Goal: Task Accomplishment & Management: Manage account settings

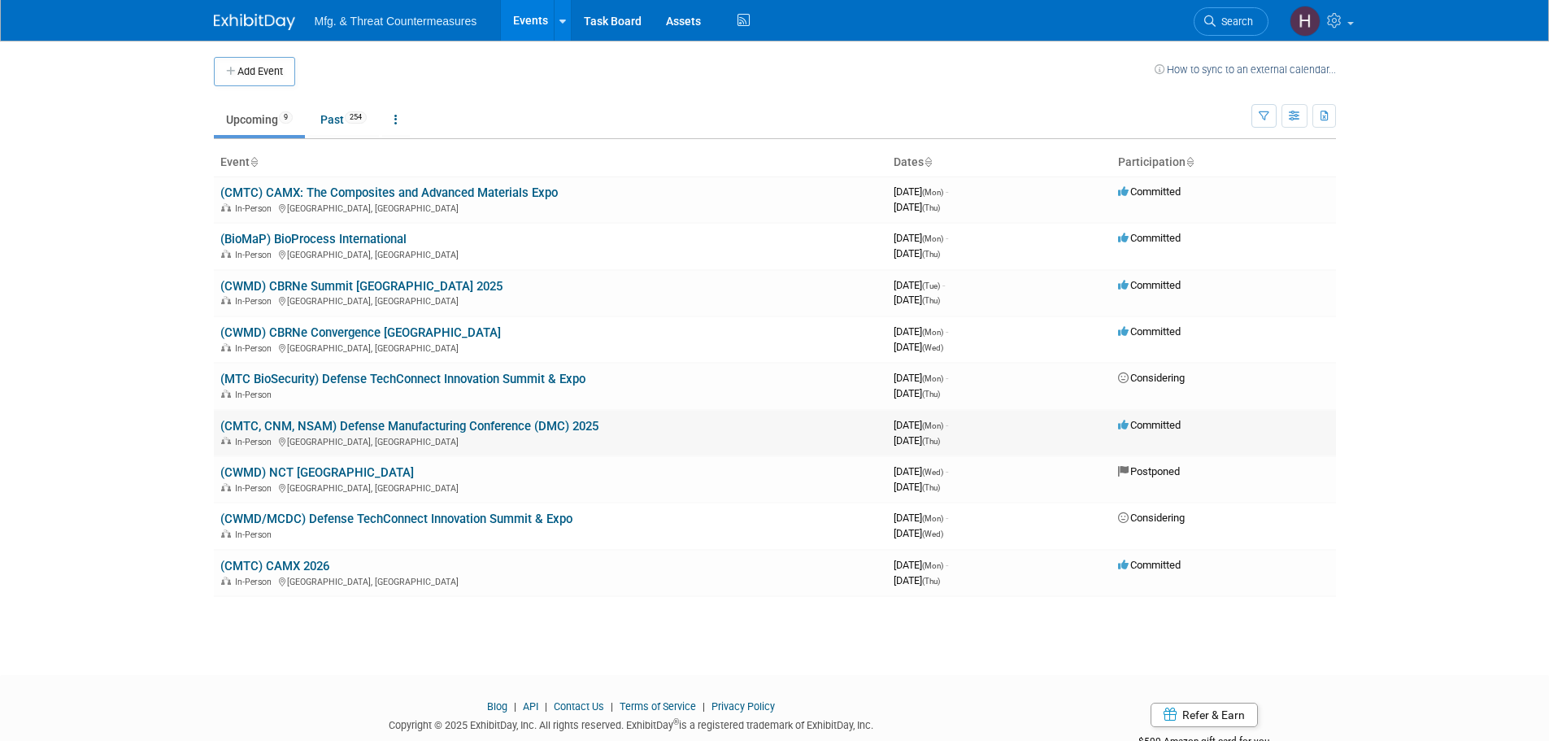
click at [466, 425] on link "(CMTC, CNM, NSAM) Defense Manufacturing Conference (DMC) 2025" at bounding box center [409, 426] width 378 height 15
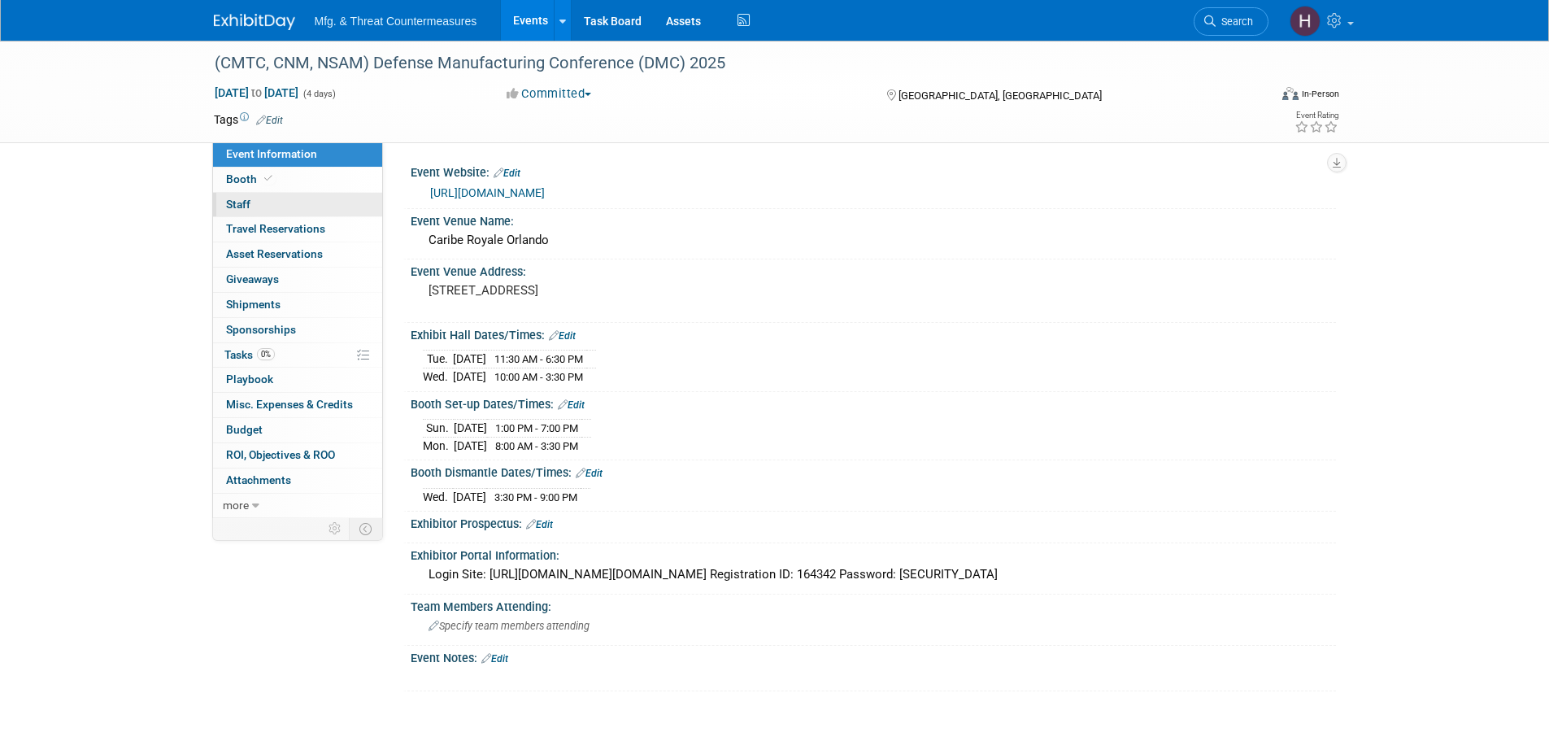
click at [261, 207] on link "0 Staff 0" at bounding box center [297, 205] width 169 height 24
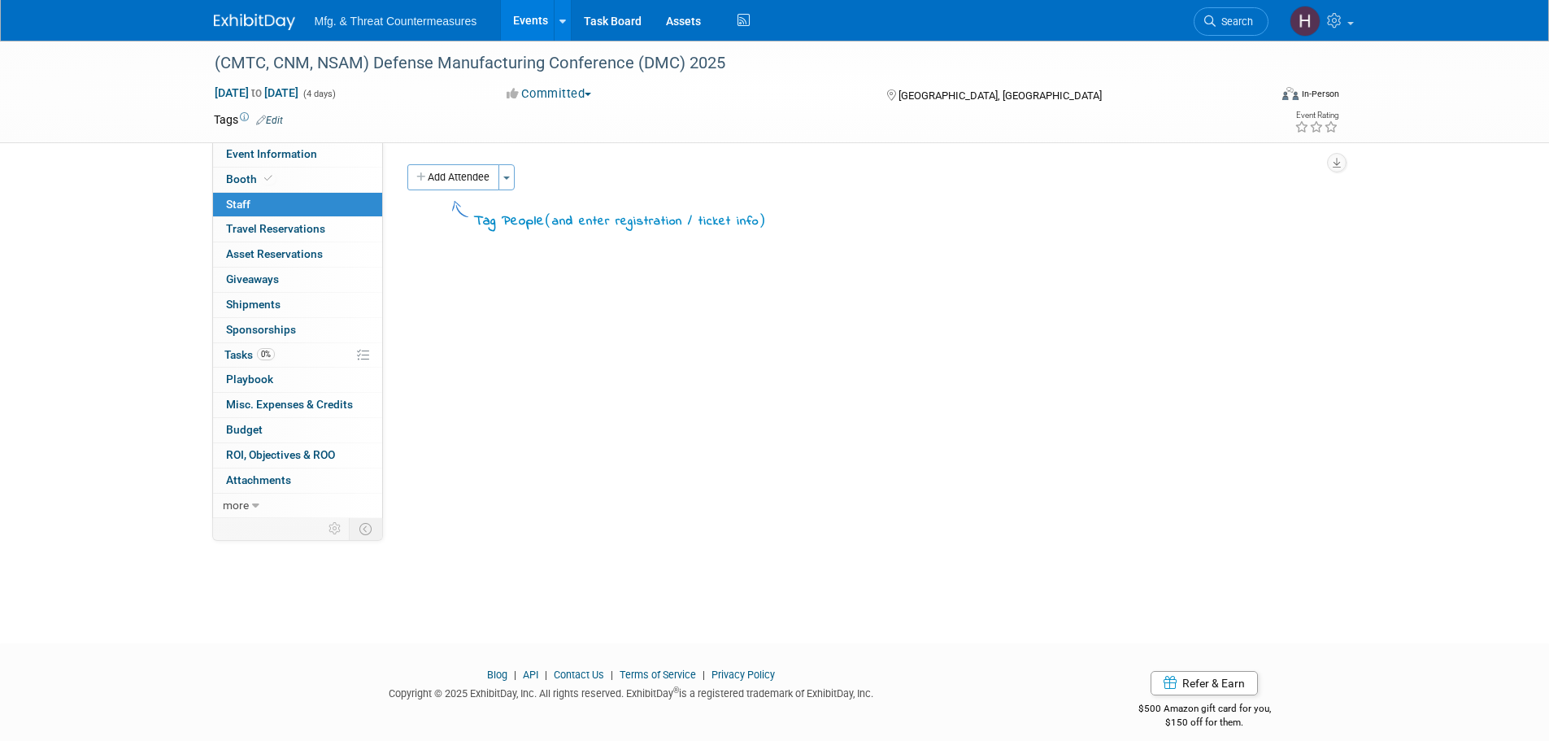
drag, startPoint x: 278, startPoint y: 352, endPoint x: 438, endPoint y: 354, distance: 160.2
click at [280, 352] on link "0% Tasks 0%" at bounding box center [297, 355] width 169 height 24
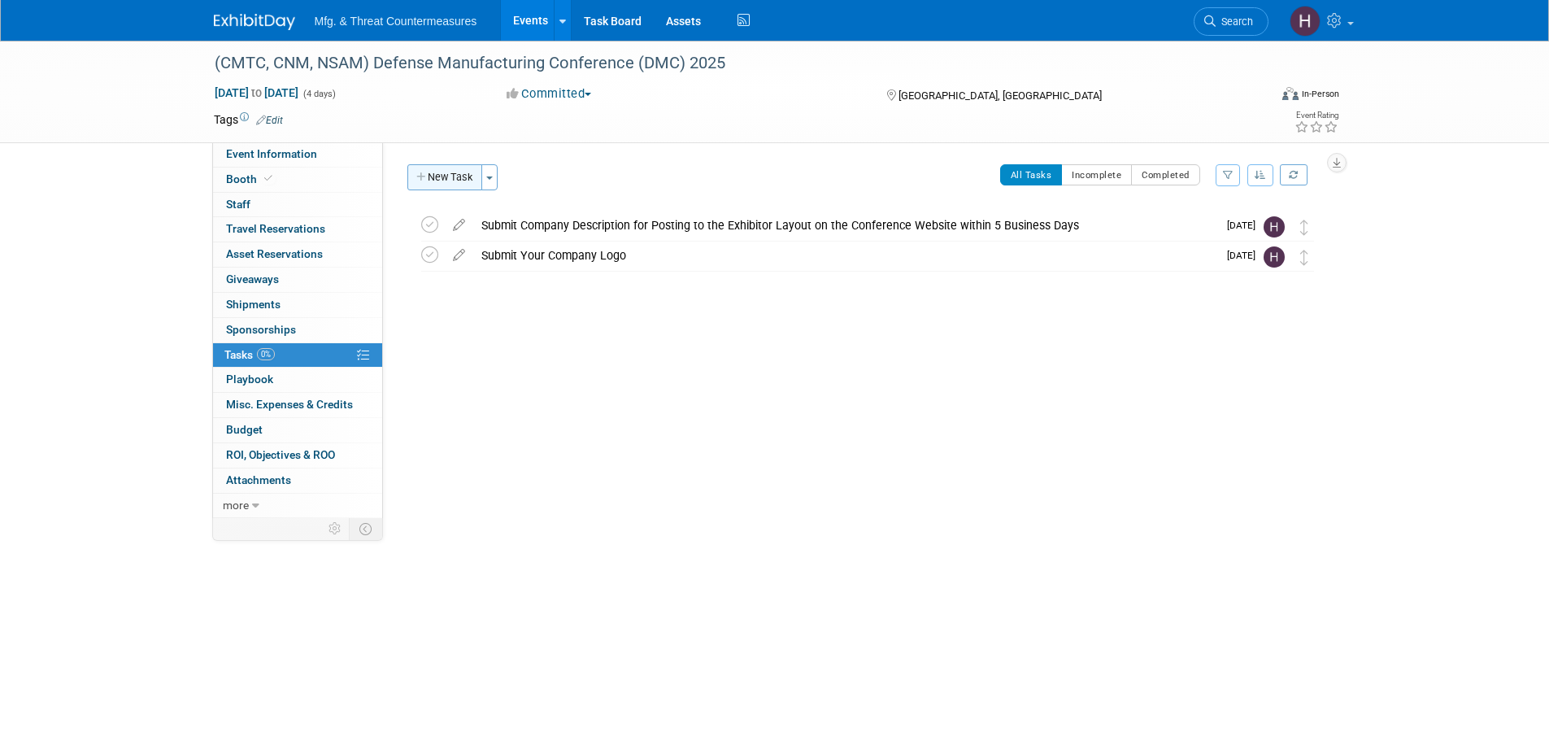
click at [450, 169] on button "New Task" at bounding box center [444, 177] width 75 height 26
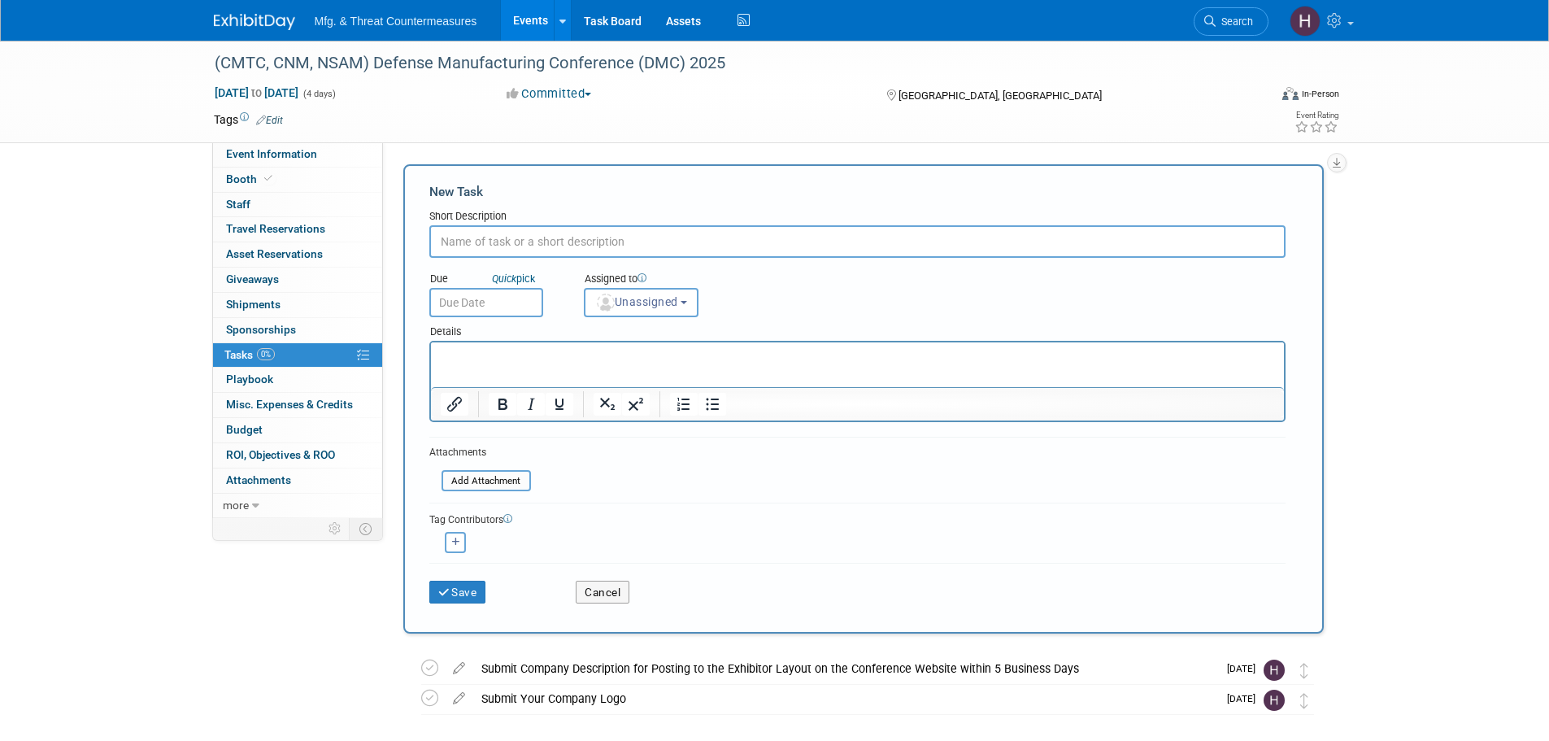
click at [524, 244] on input "text" at bounding box center [857, 241] width 856 height 33
paste input "ubmit Booth Staff Members"
click at [443, 243] on input "ubmit Booth Staff Members" at bounding box center [857, 241] width 856 height 33
type input "Submit Booth Staff Members"
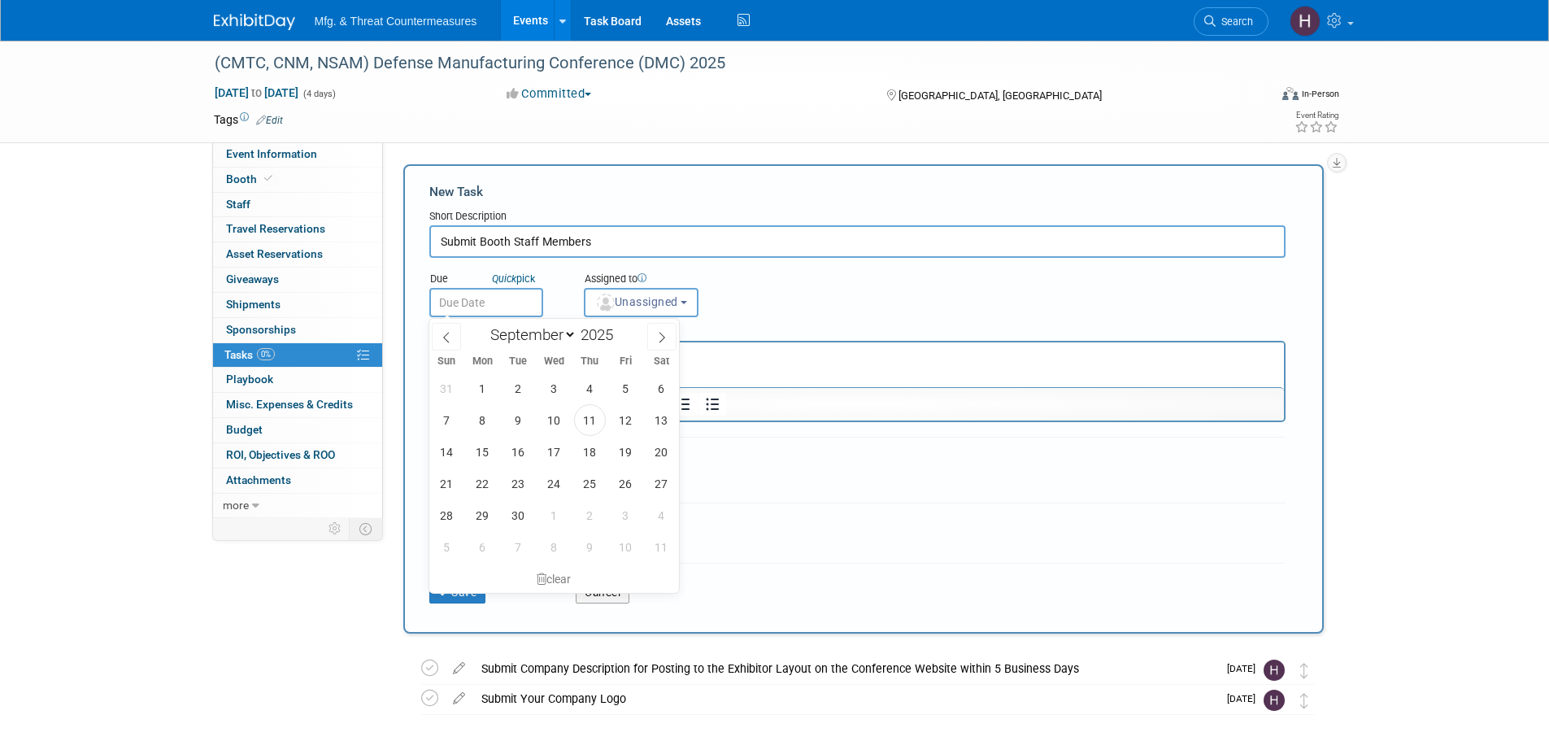
click at [471, 299] on input "text" at bounding box center [486, 302] width 114 height 29
click at [657, 342] on icon at bounding box center [661, 337] width 11 height 11
click at [649, 340] on span at bounding box center [661, 337] width 29 height 28
click at [449, 334] on icon at bounding box center [446, 337] width 11 height 11
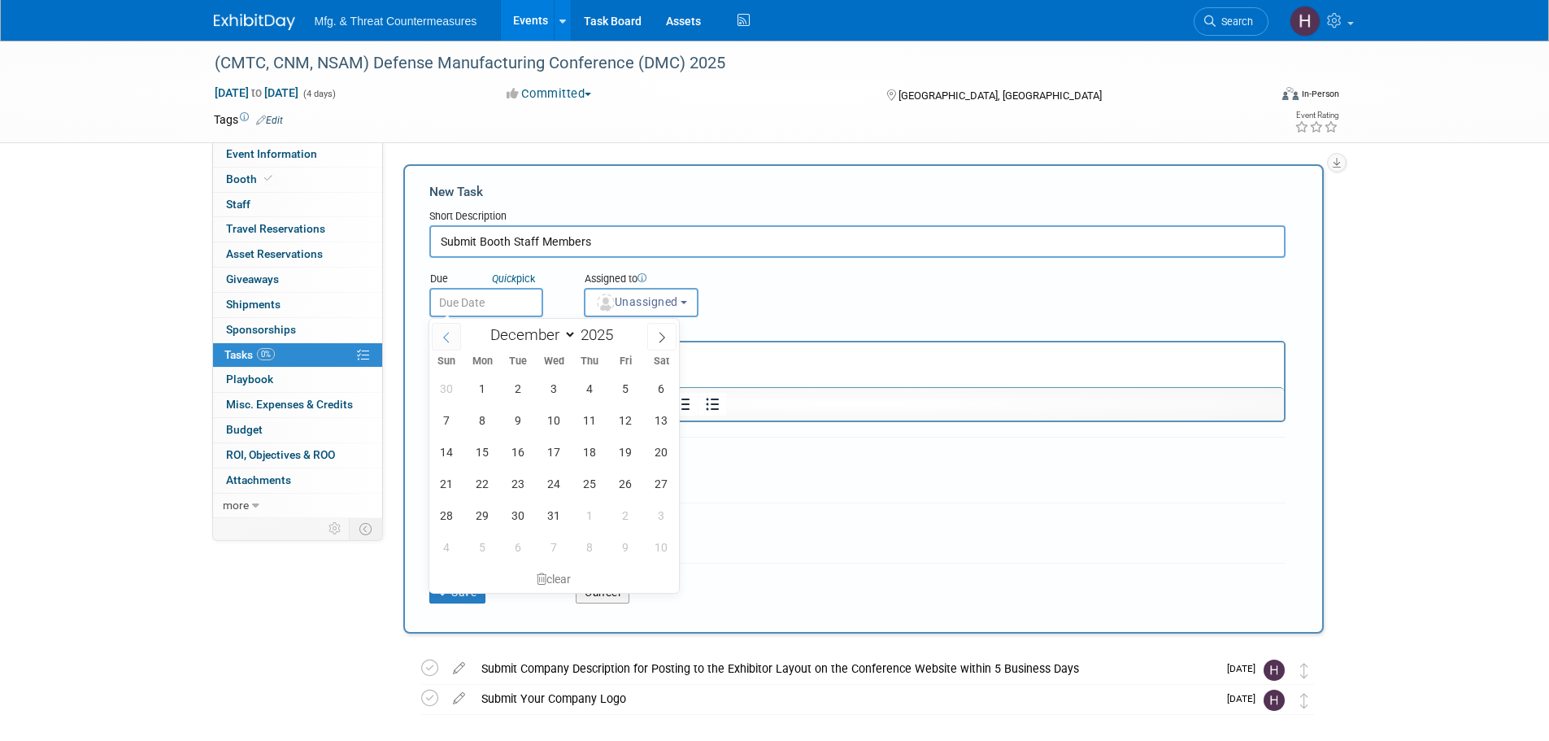
select select "10"
click at [654, 399] on span "1" at bounding box center [662, 388] width 32 height 32
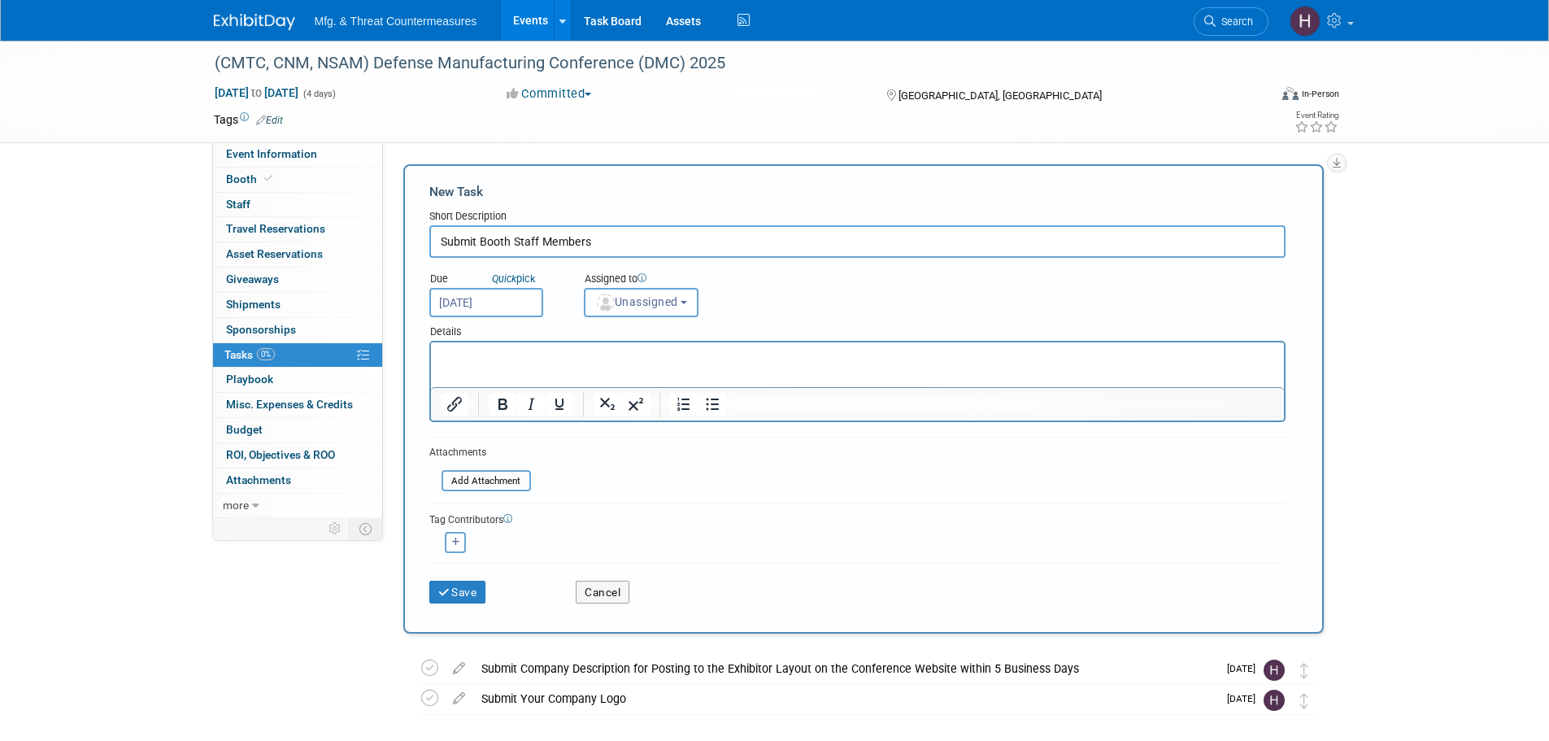
click at [504, 305] on input "Nov 1, 2025" at bounding box center [486, 302] width 114 height 29
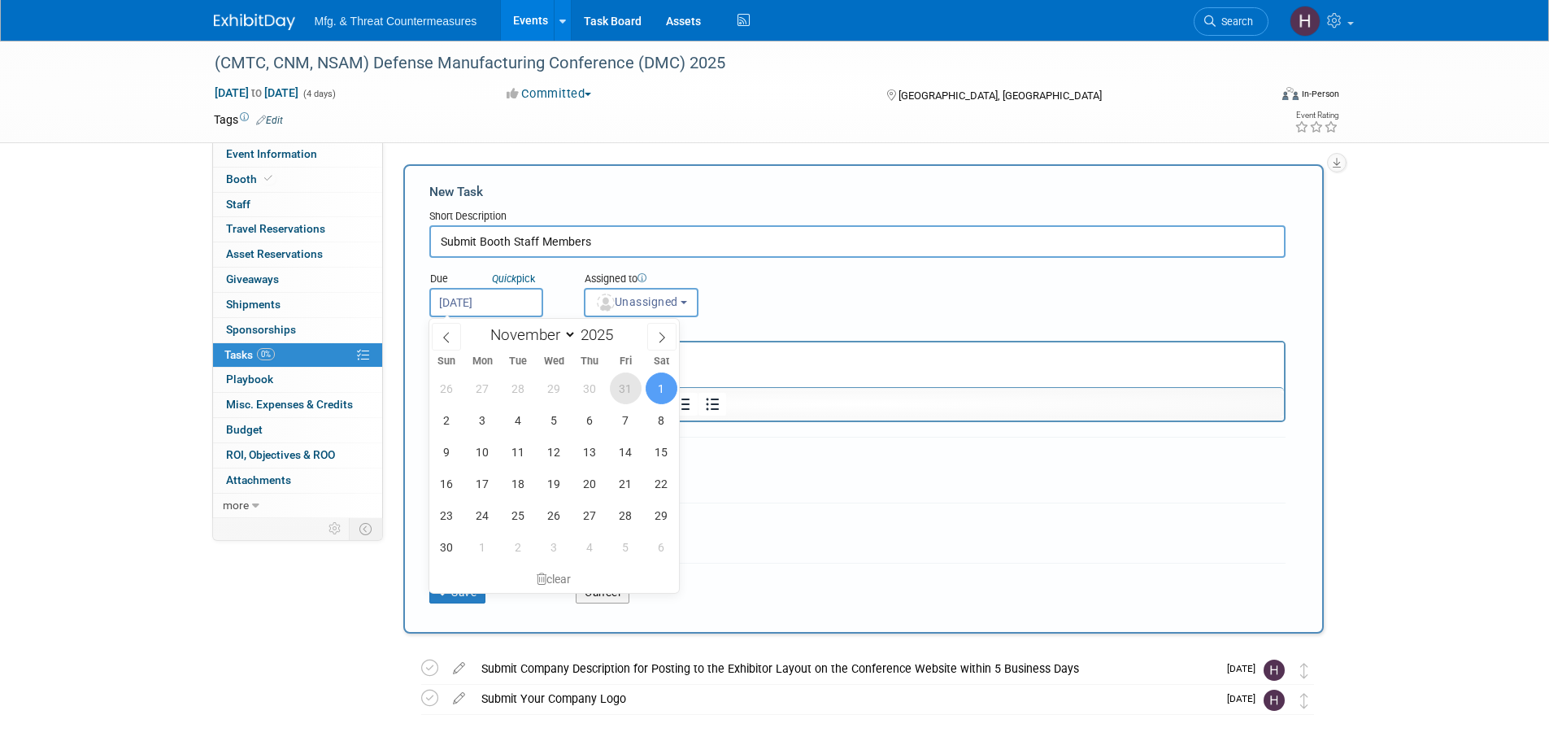
drag, startPoint x: 185, startPoint y: 41, endPoint x: 616, endPoint y: 385, distance: 550.9
click at [616, 385] on span "31" at bounding box center [626, 388] width 32 height 32
type input "Oct 31, 2025"
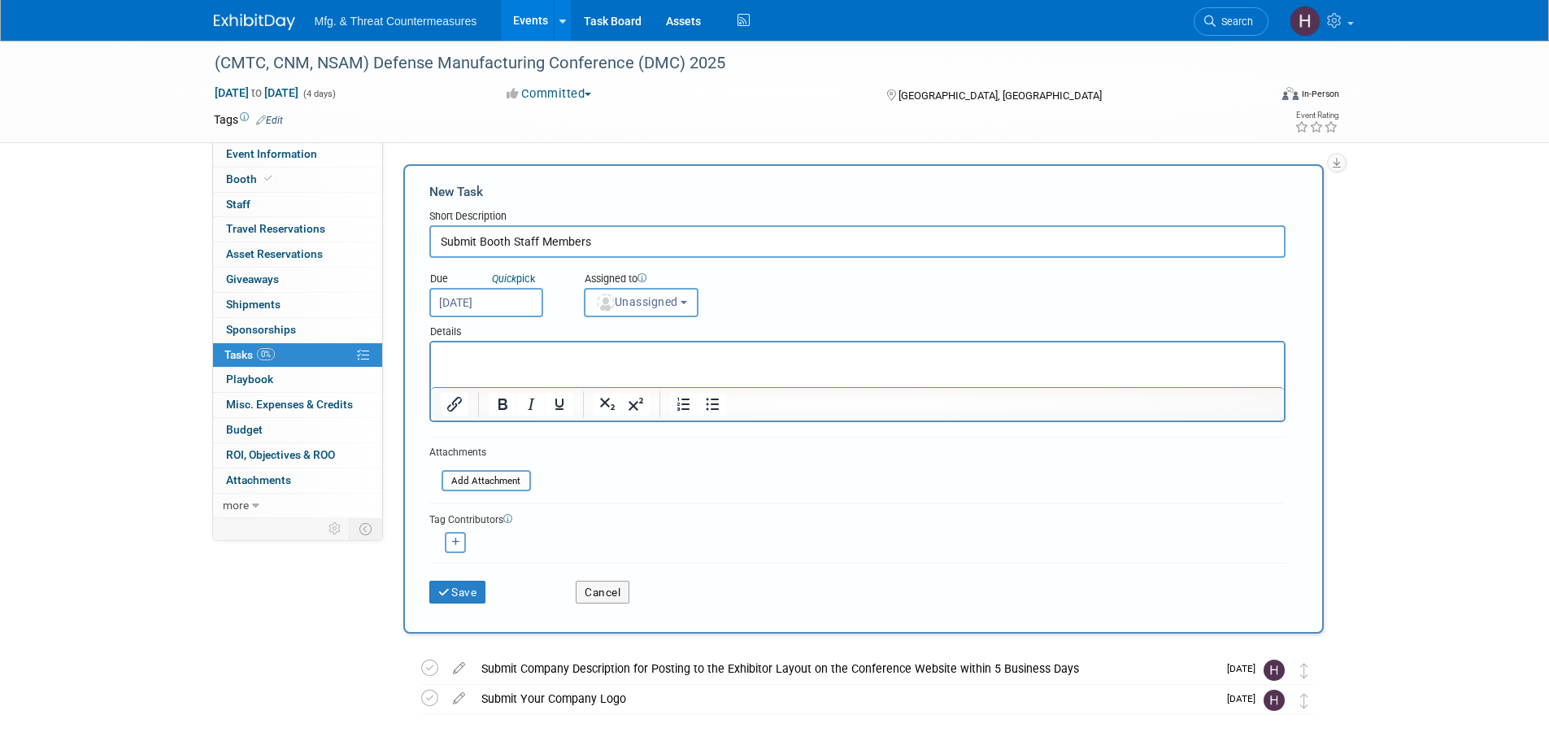
click at [678, 305] on span "Unassigned" at bounding box center [636, 301] width 83 height 13
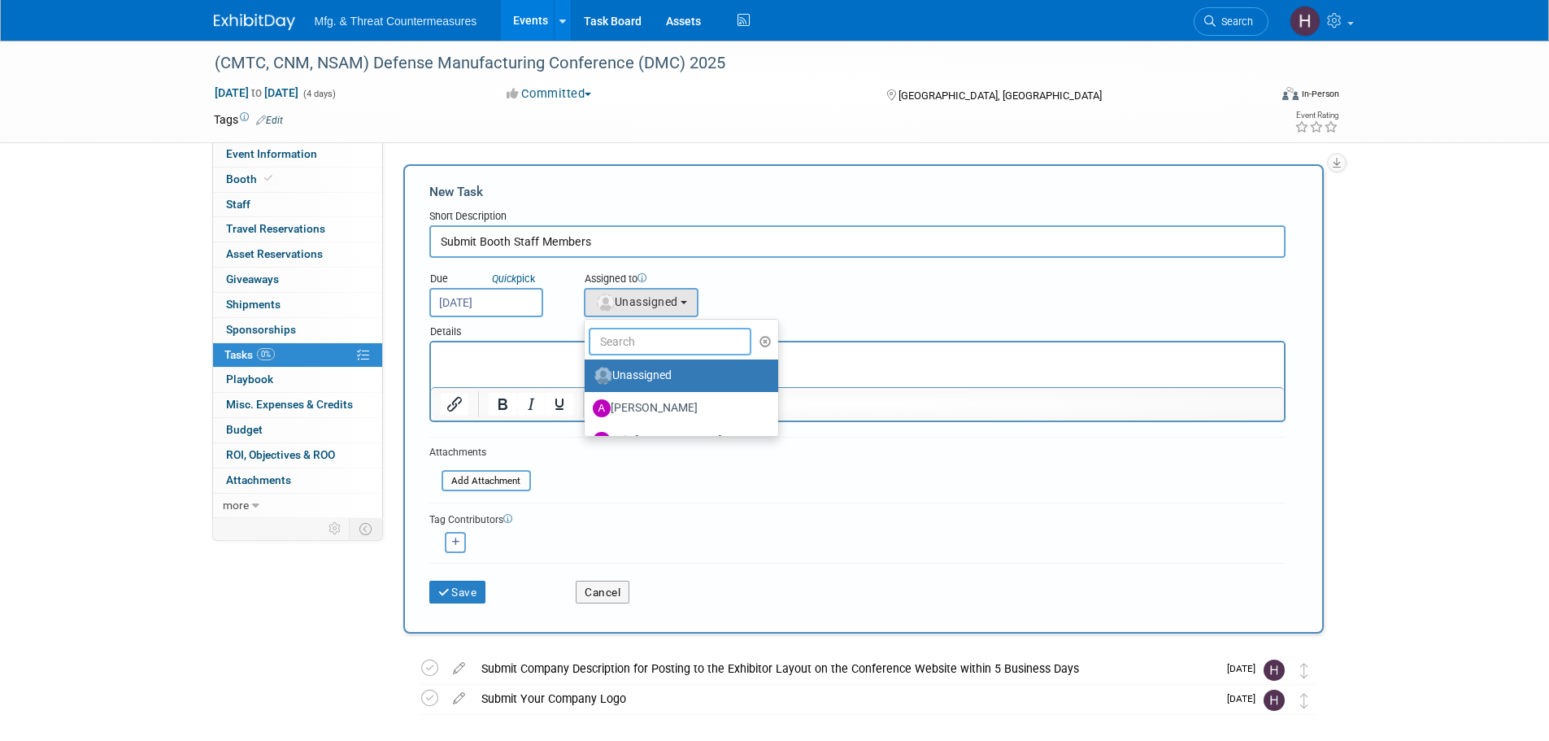
click at [672, 351] on input "text" at bounding box center [670, 342] width 163 height 28
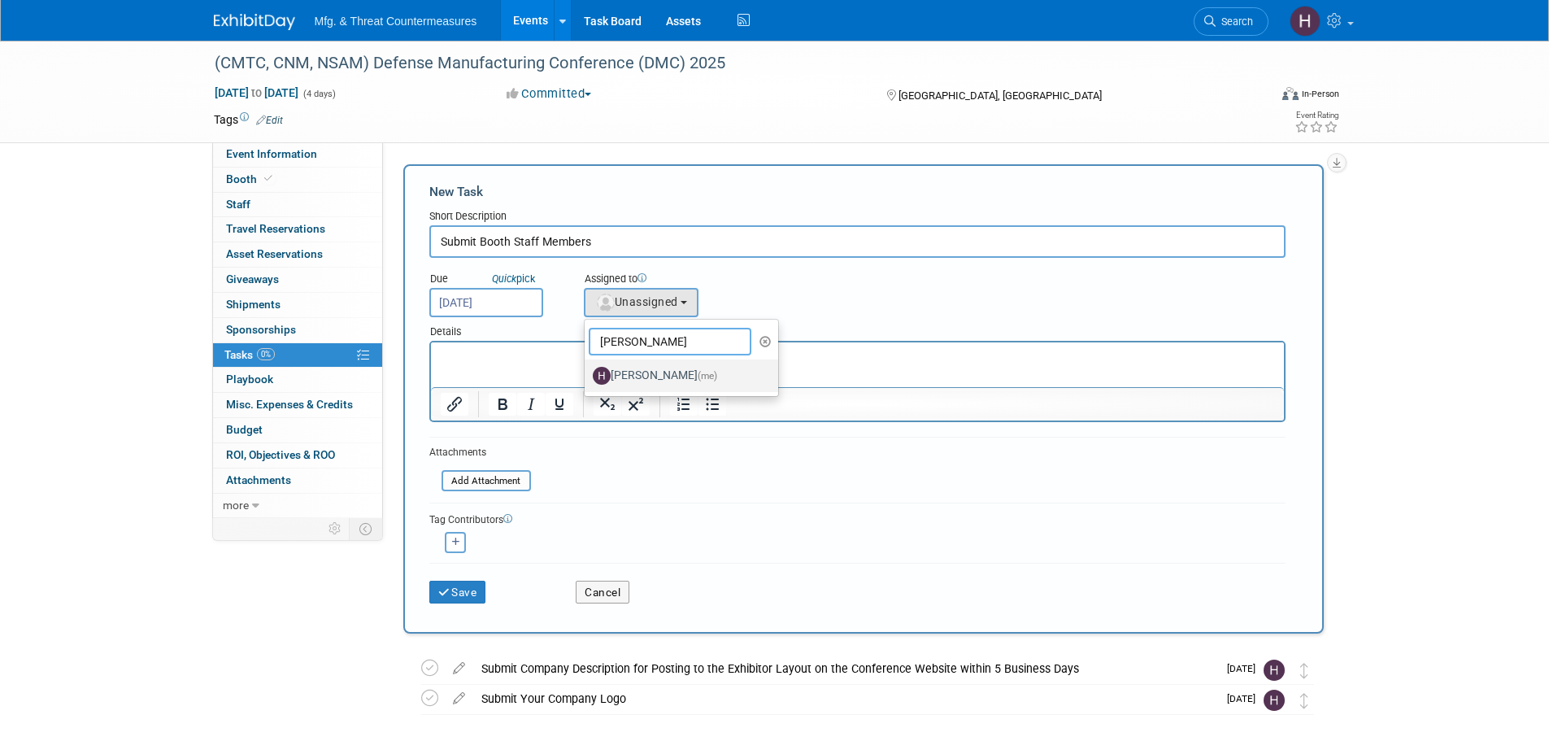
type input "hawkins"
drag, startPoint x: 246, startPoint y: 28, endPoint x: 677, endPoint y: 372, distance: 550.9
click at [677, 372] on label "Hillary Hawkins (me)" at bounding box center [678, 376] width 170 height 26
click at [587, 372] on input "Hillary Hawkins (me)" at bounding box center [581, 373] width 11 height 11
select select "3c8855a8-85b9-4bc6-8534-5a40100751d4"
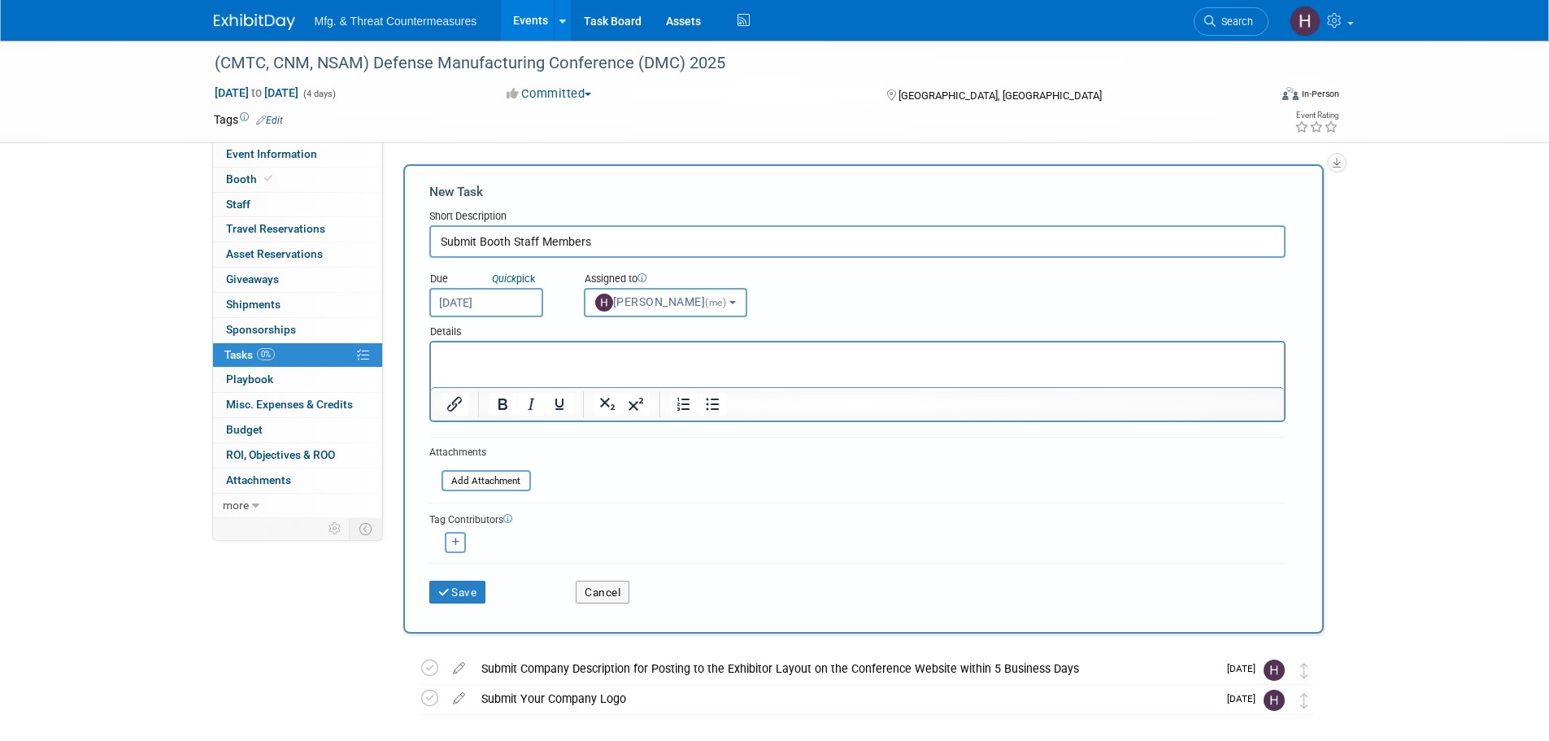
click at [526, 363] on p "Rich Text Area. Press ALT-0 for help." at bounding box center [857, 357] width 834 height 16
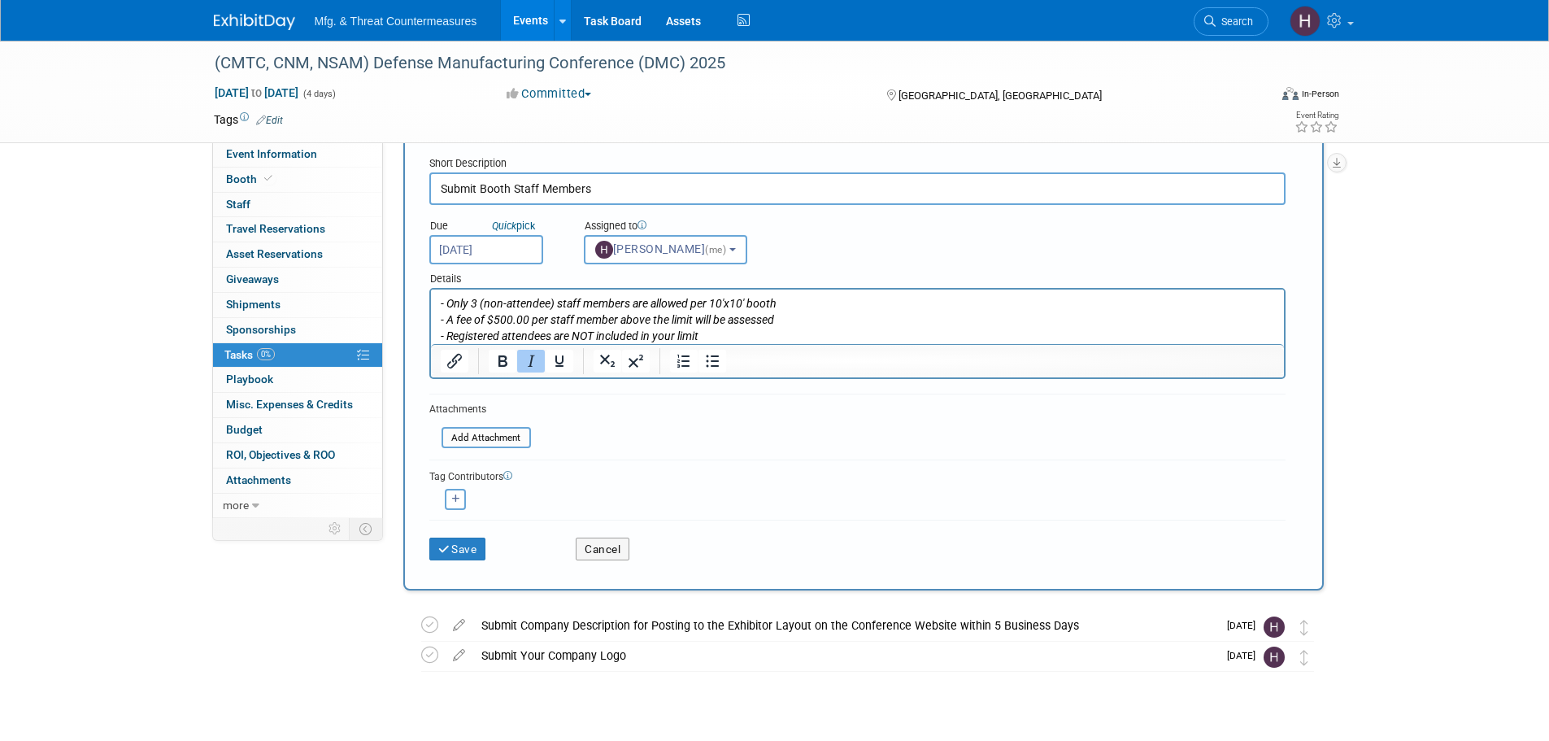
scroll to position [81, 0]
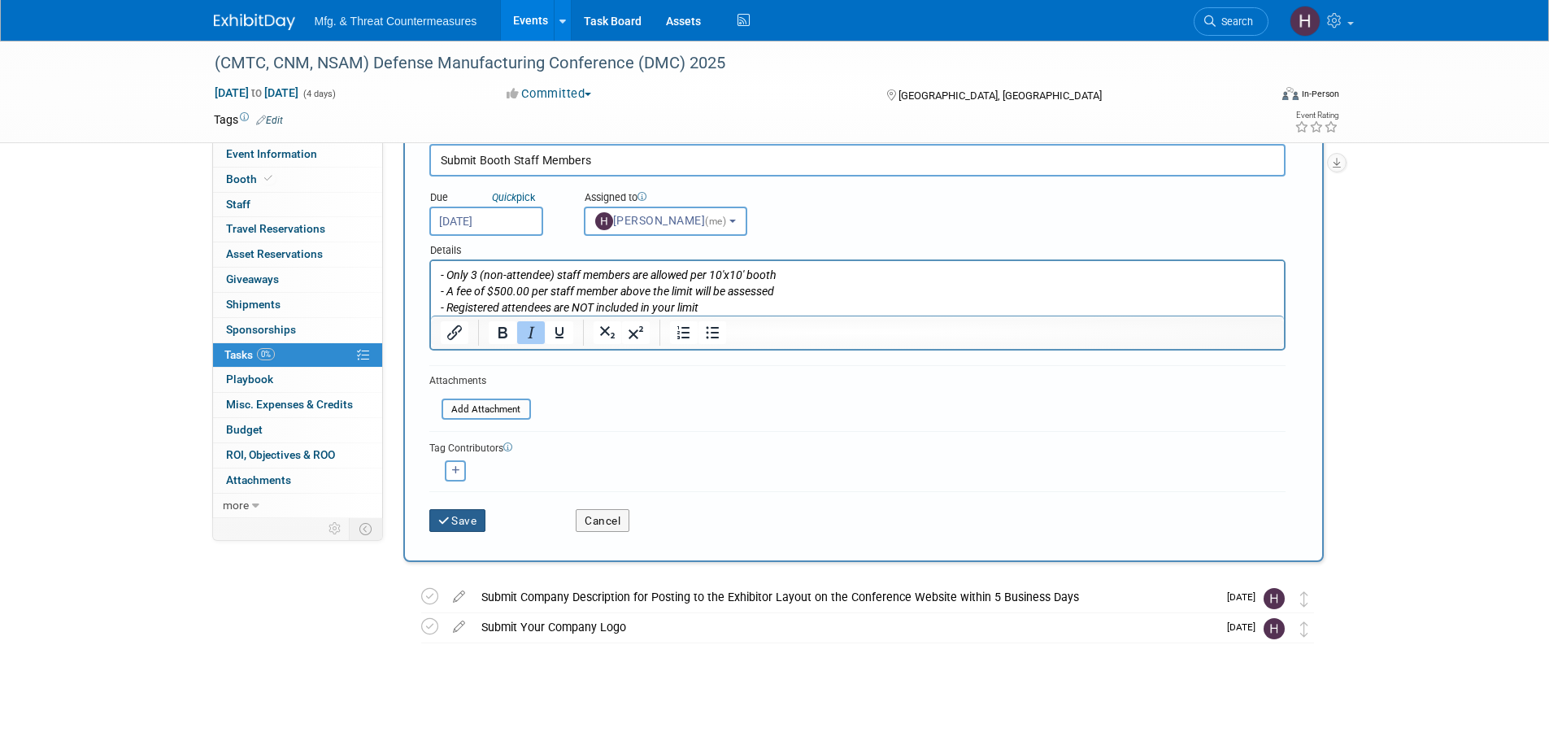
click at [468, 520] on button "Save" at bounding box center [457, 520] width 57 height 23
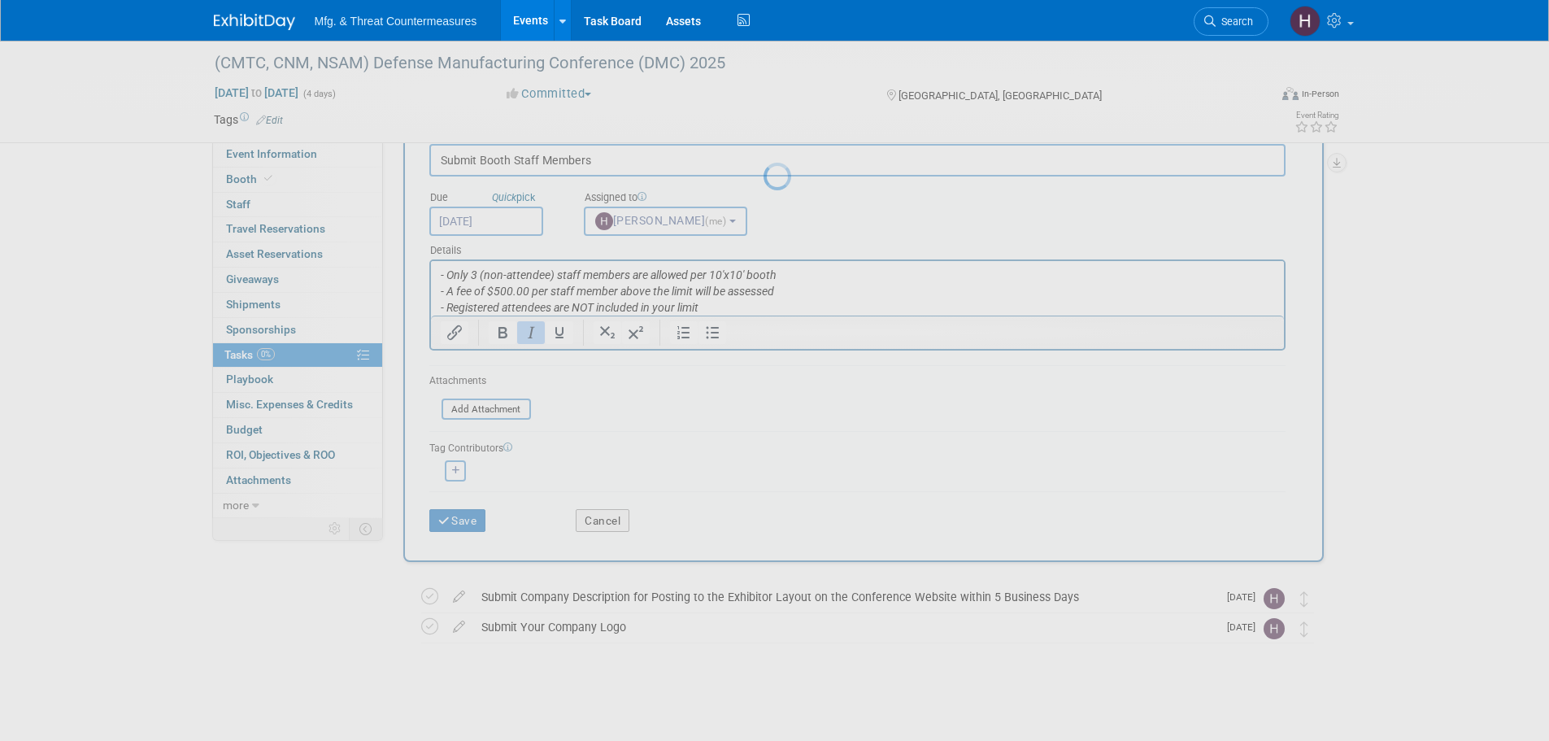
scroll to position [0, 0]
